Goal: Check status: Check status

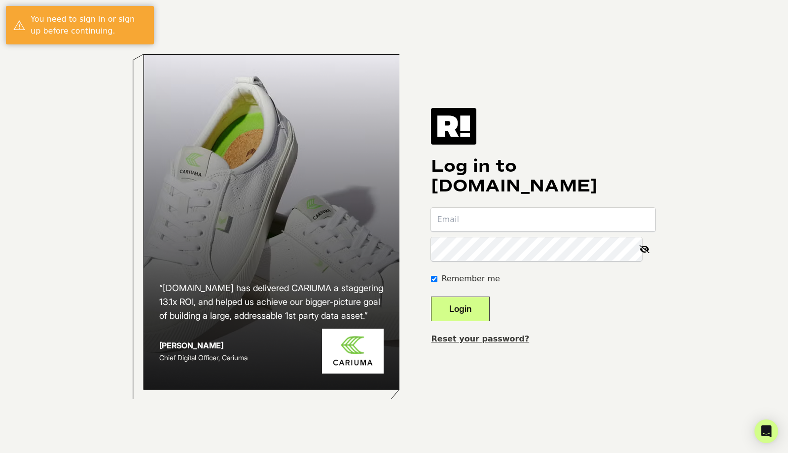
type input "[PERSON_NAME][EMAIL_ADDRESS][DOMAIN_NAME]"
click at [461, 321] on button "Login" at bounding box center [460, 308] width 59 height 25
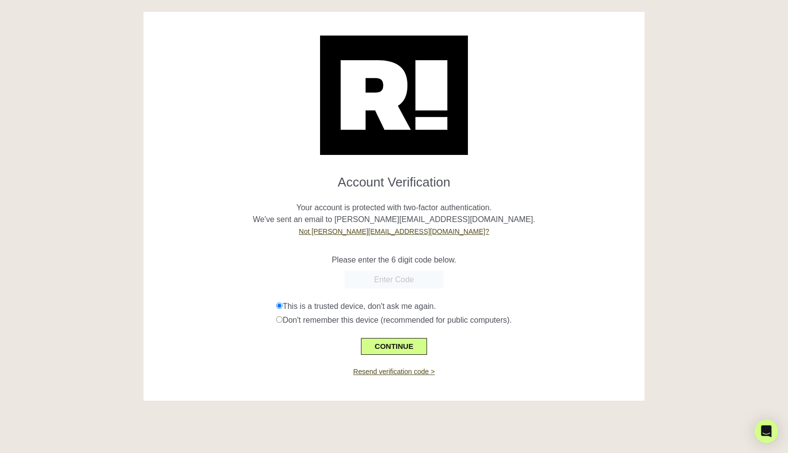
paste input "635832"
type input "635832"
click at [404, 344] on button "CONTINUE" at bounding box center [394, 346] width 66 height 17
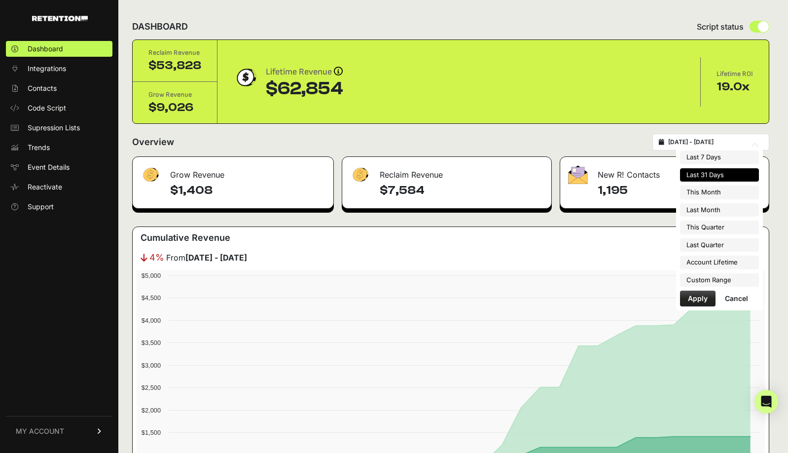
click at [735, 143] on input "2025-09-15 - 2025-10-15" at bounding box center [715, 142] width 95 height 8
click at [707, 284] on li "Custom Range" at bounding box center [719, 280] width 79 height 14
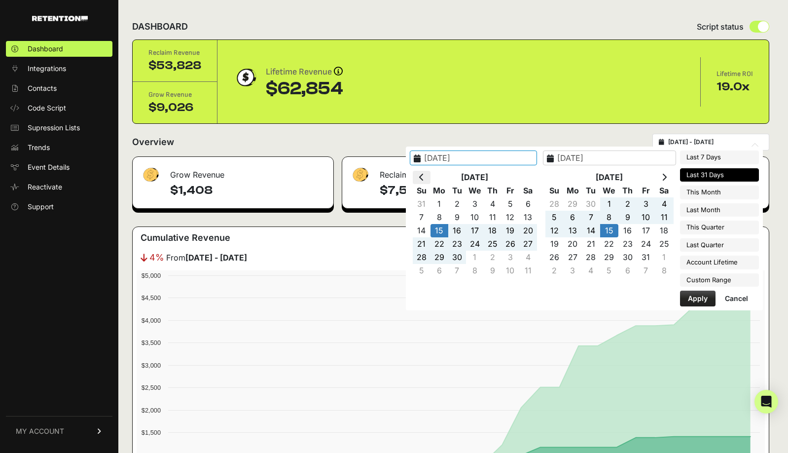
click at [431, 177] on th at bounding box center [422, 177] width 18 height 13
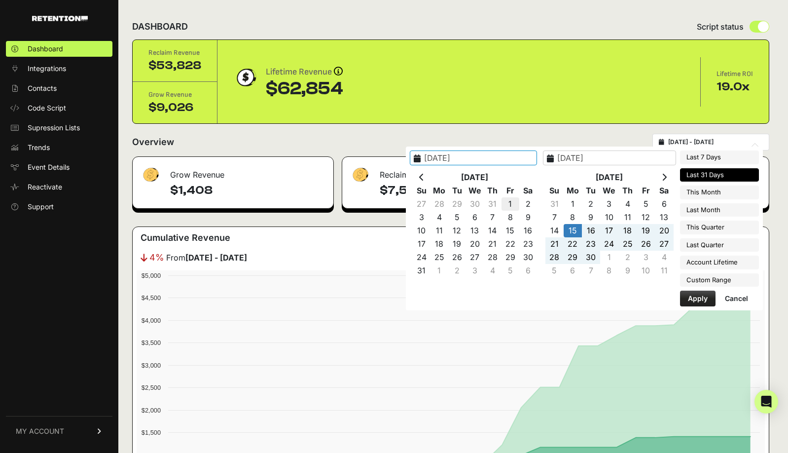
type input "2025-08-01"
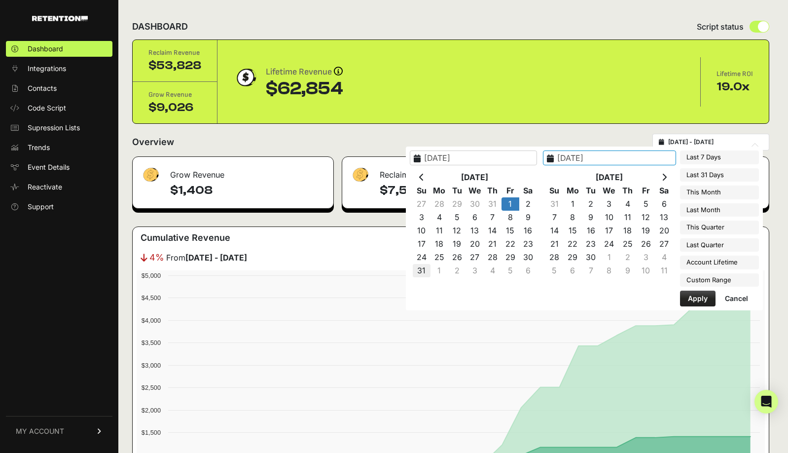
type input "2025-08-31"
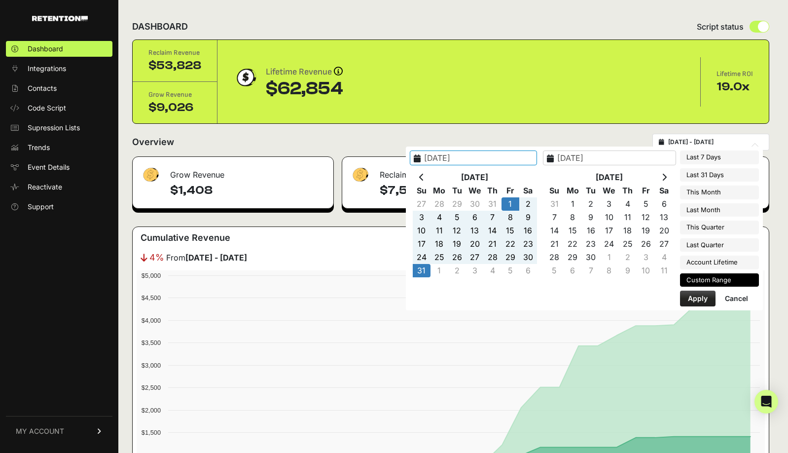
type input "2025-08-01"
click at [690, 301] on button "Apply" at bounding box center [698, 299] width 36 height 16
type input "[DATE] - [DATE]"
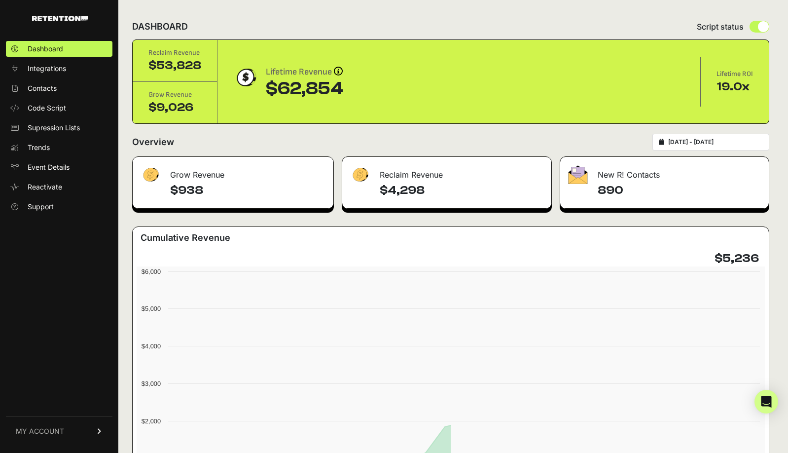
click at [402, 192] on h4 "$4,298" at bounding box center [462, 191] width 164 height 16
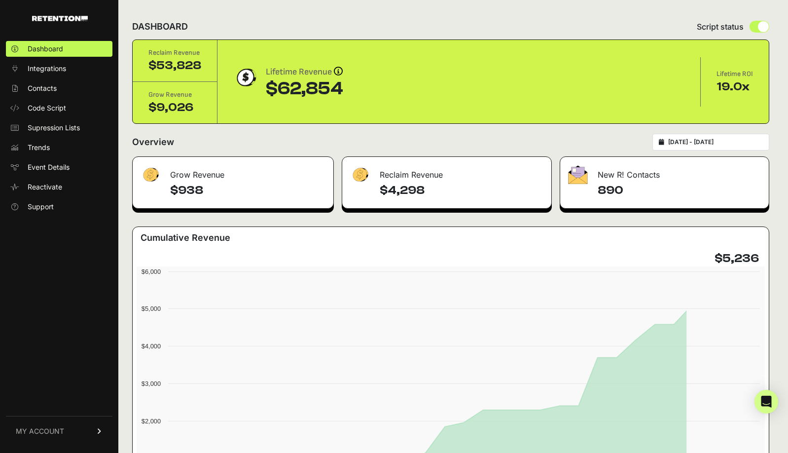
click at [402, 192] on h4 "$4,298" at bounding box center [462, 191] width 164 height 16
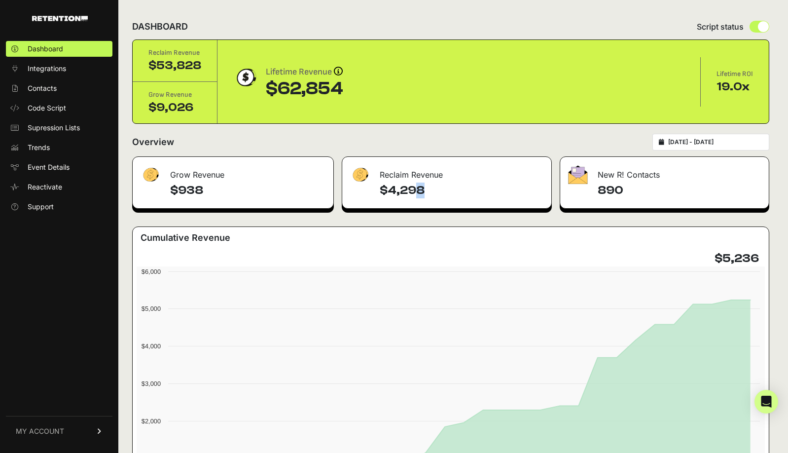
click at [402, 192] on h4 "$4,298" at bounding box center [462, 191] width 164 height 16
copy div "$4,298"
click at [189, 191] on h4 "$938" at bounding box center [247, 191] width 155 height 16
copy h4 "938"
